Goal: Task Accomplishment & Management: Manage account settings

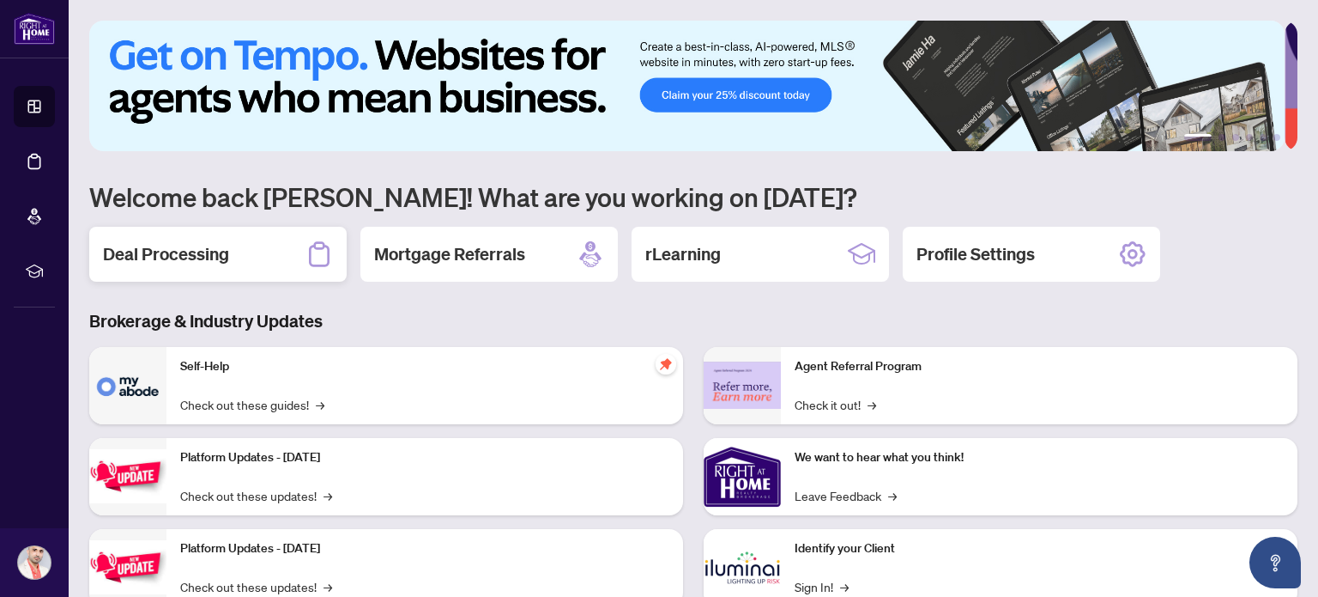
click at [196, 257] on h2 "Deal Processing" at bounding box center [166, 254] width 126 height 24
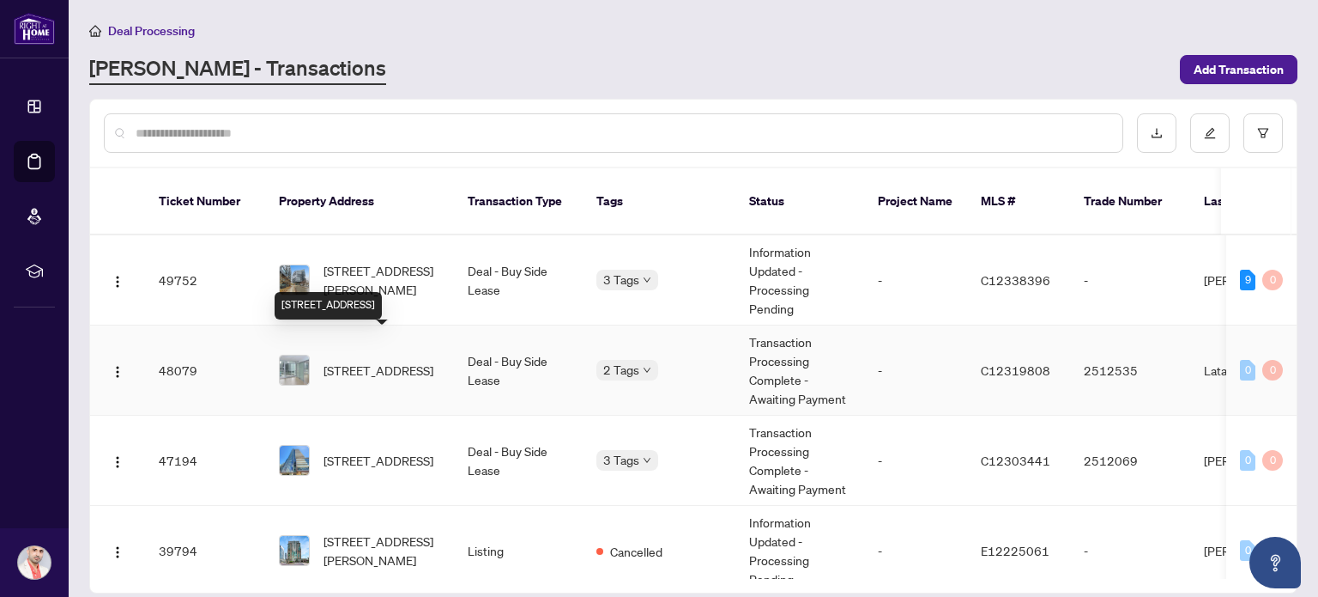
click at [381, 360] on span "[STREET_ADDRESS]" at bounding box center [379, 369] width 110 height 19
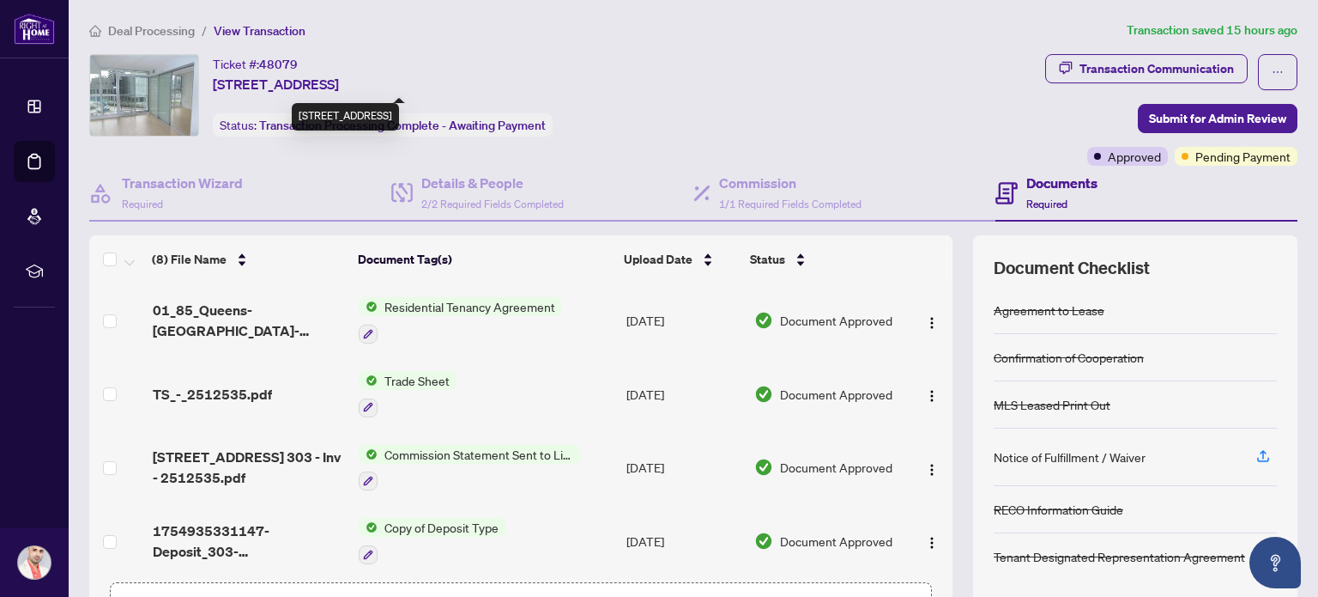
drag, startPoint x: 215, startPoint y: 80, endPoint x: 364, endPoint y: 80, distance: 149.3
click at [339, 80] on span "[STREET_ADDRESS]" at bounding box center [276, 84] width 126 height 21
copy span "[STREET_ADDRESS]"
click at [215, 387] on span "TS_-_2512535.pdf" at bounding box center [212, 394] width 119 height 21
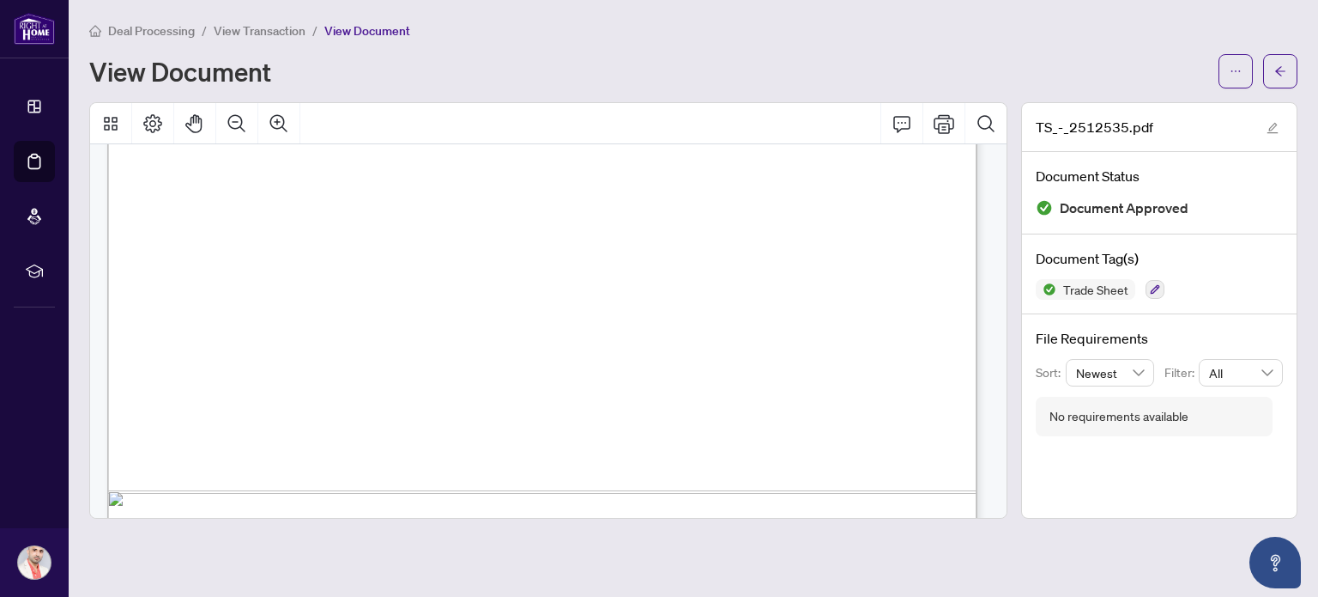
scroll to position [786, 0]
